Goal: Transaction & Acquisition: Purchase product/service

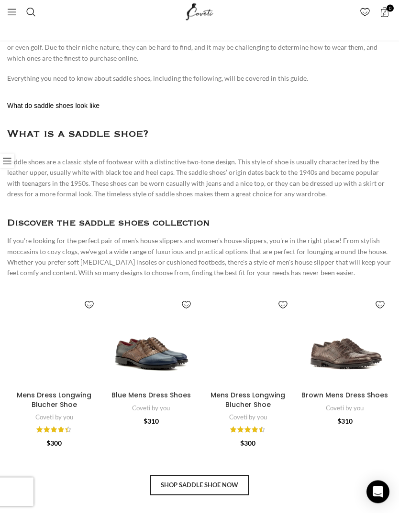
scroll to position [730, 0]
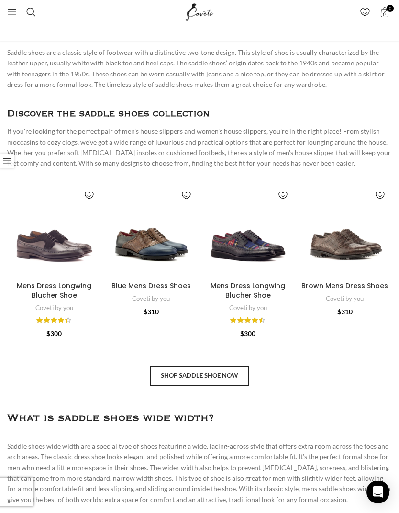
click at [161, 243] on img "Blue Mens Dress Shoes" at bounding box center [151, 231] width 94 height 94
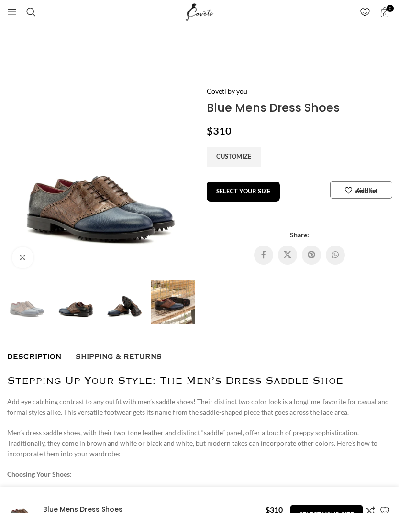
click at [186, 308] on img at bounding box center [173, 303] width 44 height 44
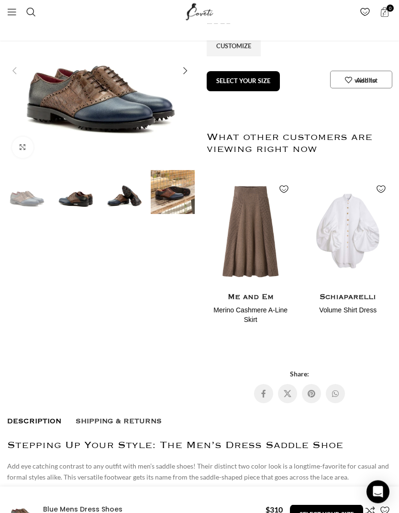
scroll to position [109, 0]
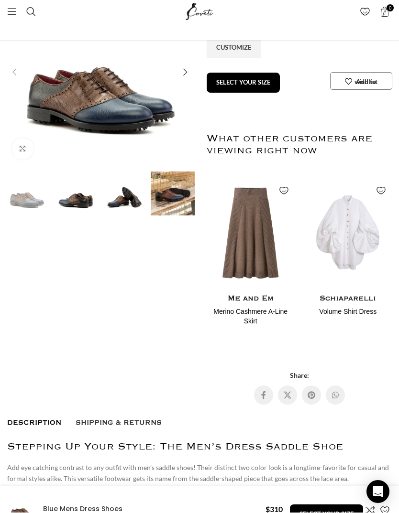
click at [181, 74] on div "Next slide" at bounding box center [184, 72] width 19 height 19
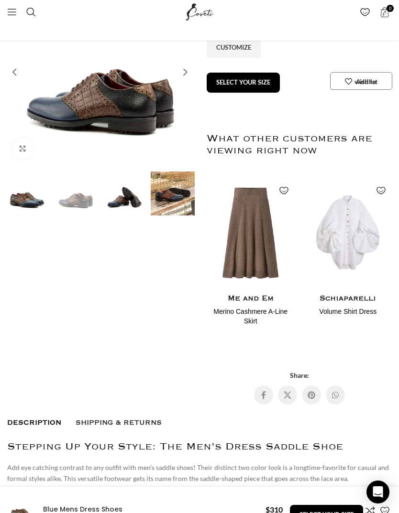
click at [183, 74] on div "Next slide" at bounding box center [184, 72] width 19 height 19
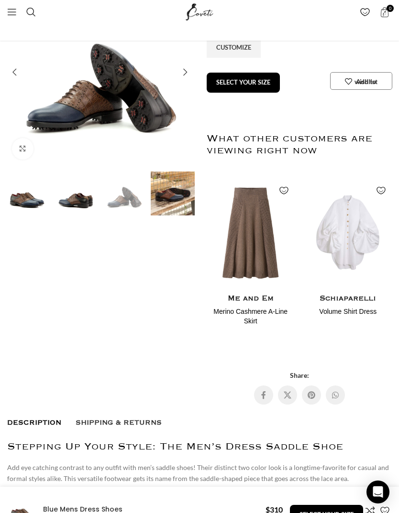
click at [188, 73] on div "Next slide" at bounding box center [184, 72] width 19 height 19
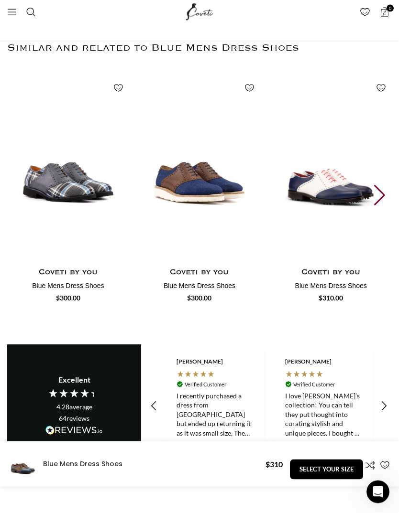
scroll to position [1196, 0]
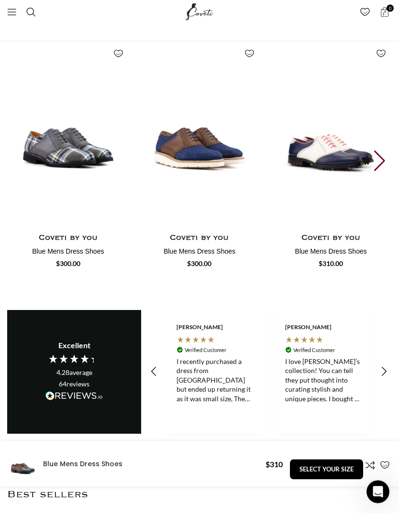
click at [379, 155] on div "Next slide" at bounding box center [380, 161] width 13 height 21
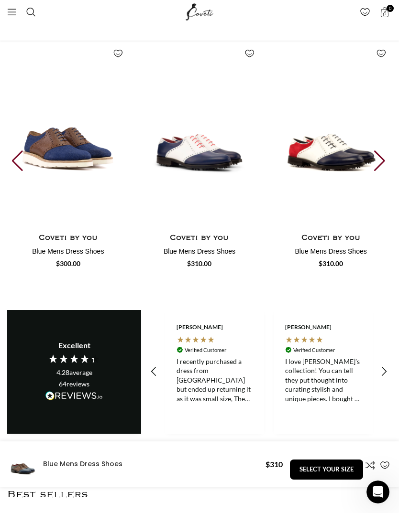
click at [375, 156] on div "Next slide" at bounding box center [380, 161] width 13 height 21
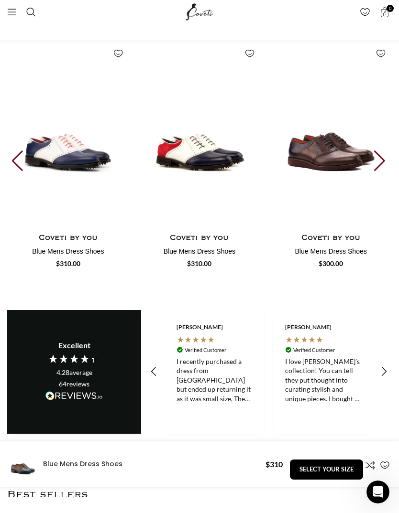
click at [381, 156] on div "Next slide" at bounding box center [380, 161] width 13 height 21
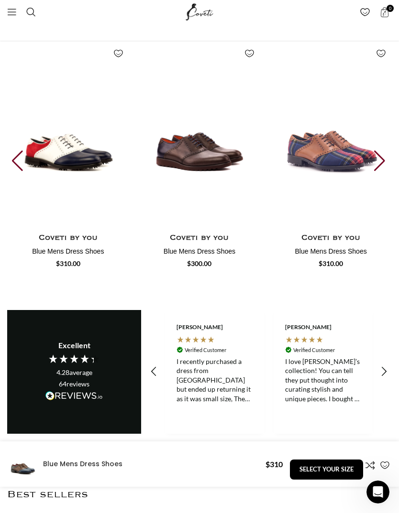
click at [381, 153] on div "Next slide" at bounding box center [380, 161] width 13 height 21
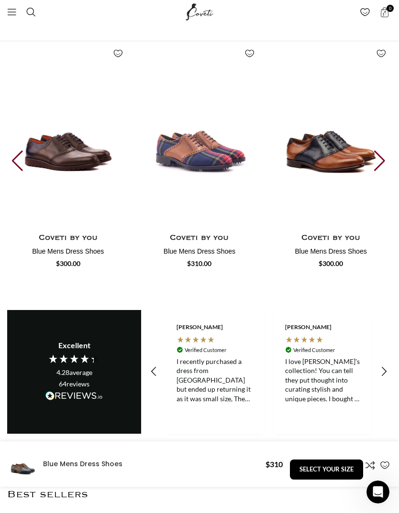
click at [380, 153] on div "Next slide" at bounding box center [380, 161] width 13 height 21
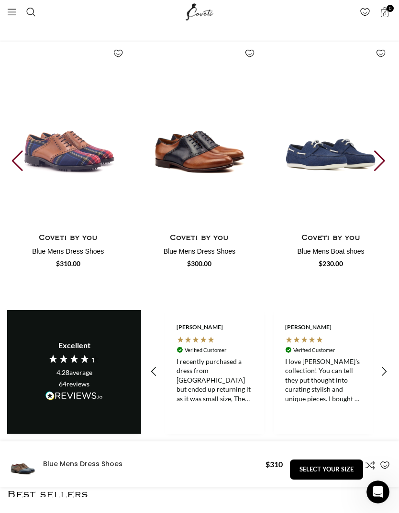
click at [378, 154] on div "Next slide" at bounding box center [380, 161] width 13 height 21
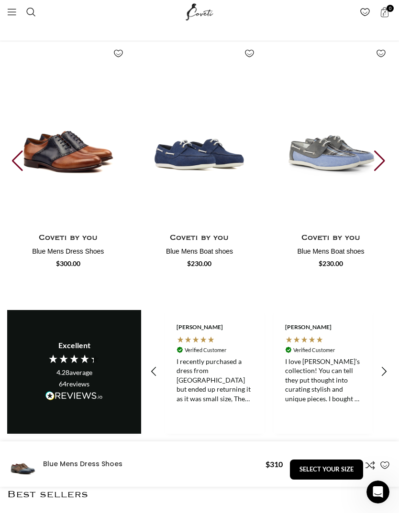
click at [378, 153] on div "Next slide" at bounding box center [380, 161] width 13 height 21
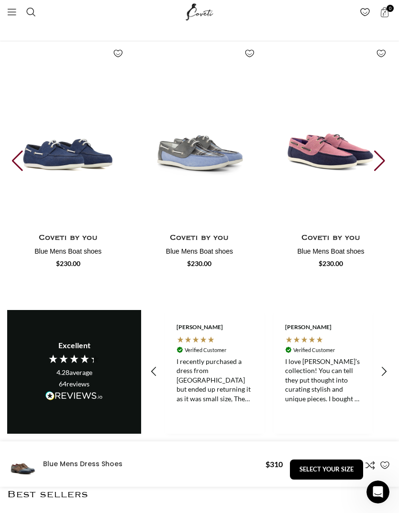
click at [382, 155] on div "Next slide" at bounding box center [380, 161] width 13 height 21
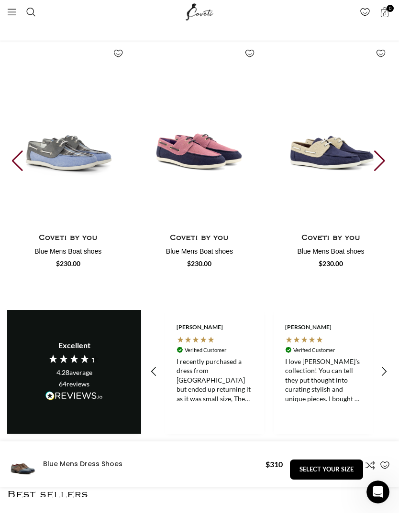
click at [382, 155] on div "Next slide" at bounding box center [380, 161] width 13 height 21
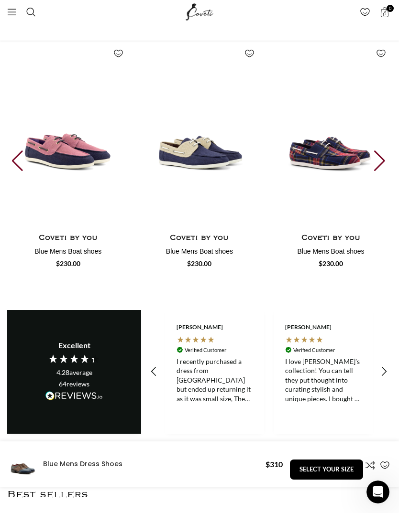
click at [381, 156] on div "Next slide" at bounding box center [380, 161] width 13 height 21
click at [381, 155] on div "Next slide" at bounding box center [380, 161] width 13 height 21
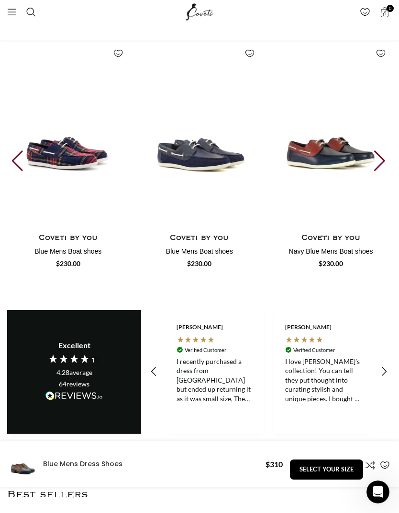
click at [384, 155] on div "Next slide" at bounding box center [380, 161] width 13 height 21
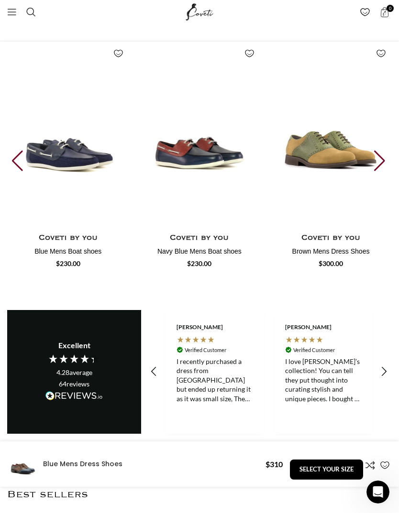
click at [383, 155] on div "Next slide" at bounding box center [380, 161] width 13 height 21
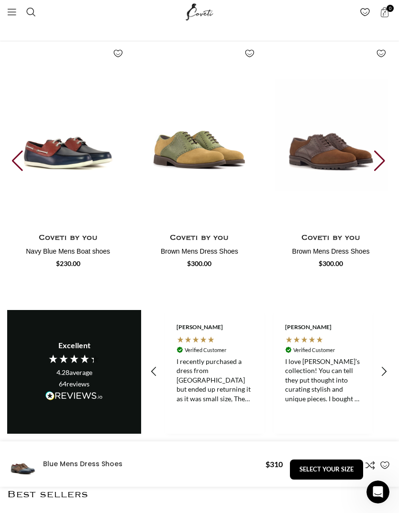
click at [384, 154] on div "Next slide" at bounding box center [380, 161] width 13 height 21
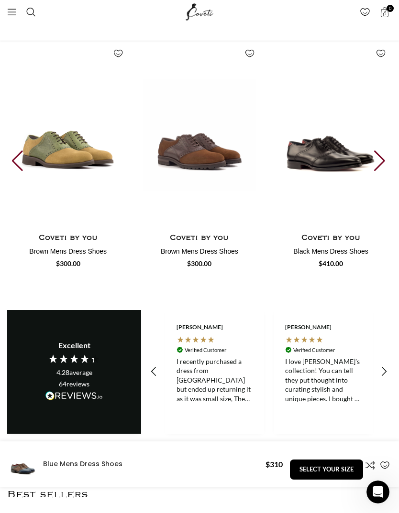
click at [384, 154] on div "Next slide" at bounding box center [380, 161] width 13 height 21
click at [382, 157] on div "Next slide" at bounding box center [380, 161] width 13 height 21
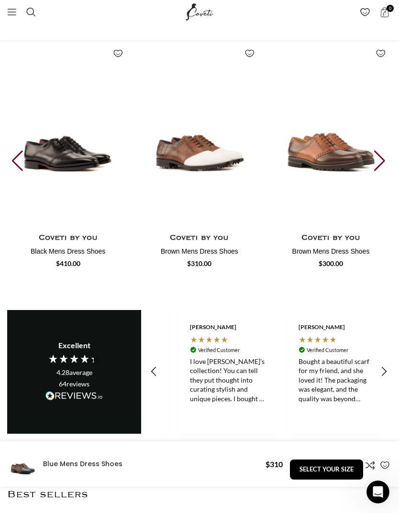
scroll to position [0, 543]
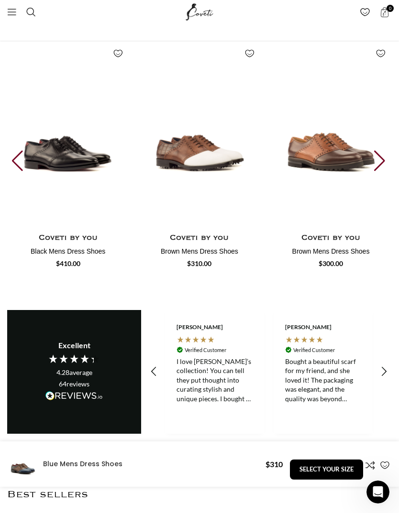
click at [382, 159] on div "Next slide" at bounding box center [380, 161] width 13 height 21
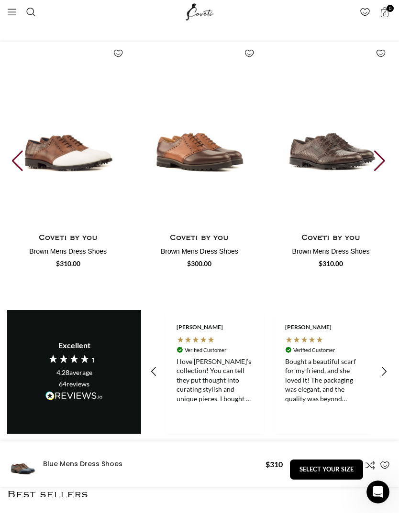
click at [17, 157] on div "Previous slide" at bounding box center [18, 161] width 13 height 21
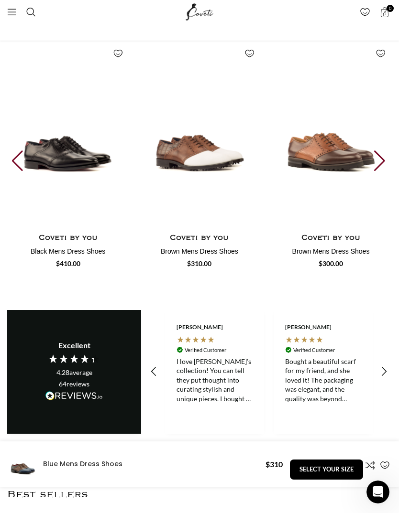
click at [58, 230] on img "17 / 30" at bounding box center [68, 325] width 122 height 191
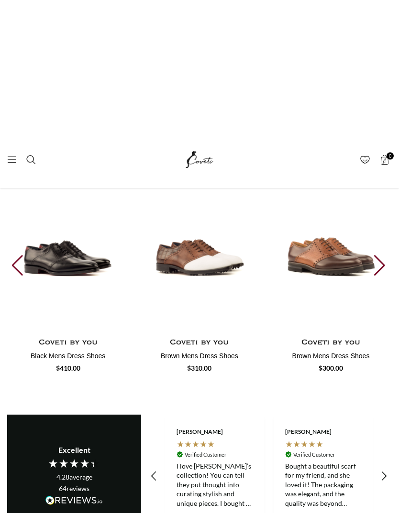
scroll to position [1091, 0]
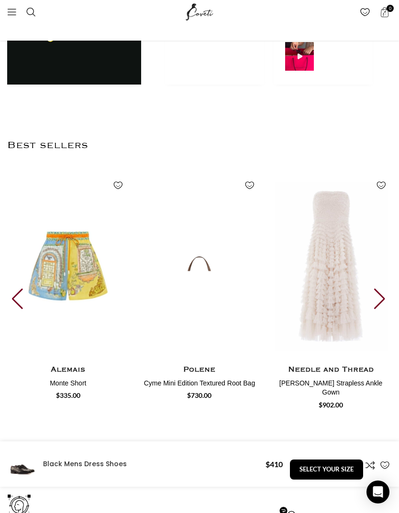
scroll to position [1607, 0]
